Goal: Communication & Community: Answer question/provide support

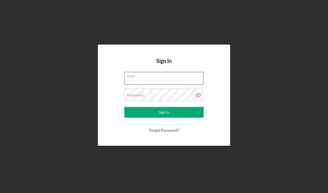
type input "[EMAIL_ADDRESS][DOMAIN_NAME]"
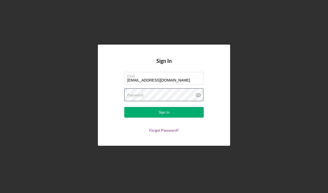
click at [164, 112] on button "Sign In" at bounding box center [163, 112] width 79 height 11
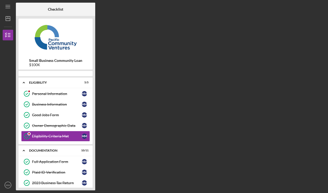
scroll to position [4, 0]
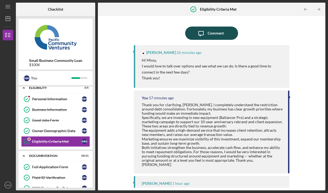
click at [213, 33] on div "Comment" at bounding box center [216, 32] width 16 height 13
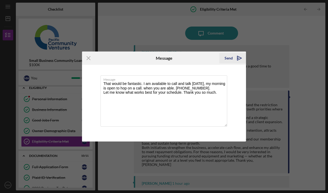
type textarea "That would be fantastic. I am available to call and talk [DATE], my morning is …"
click at [231, 58] on div "Send" at bounding box center [229, 58] width 8 height 11
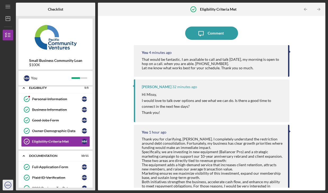
click at [7, 185] on text "MM" at bounding box center [8, 184] width 4 height 3
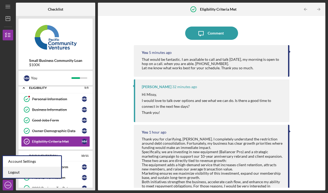
click at [13, 172] on link "Logout" at bounding box center [32, 172] width 58 height 11
